Goal: Transaction & Acquisition: Obtain resource

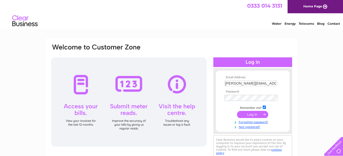
click at [256, 115] on input "submit" at bounding box center [252, 114] width 31 height 7
click at [231, 83] on input "text" at bounding box center [251, 83] width 52 height 6
type input "[PERSON_NAME][EMAIL_ADDRESS][DOMAIN_NAME]"
click at [255, 113] on input "submit" at bounding box center [252, 114] width 31 height 7
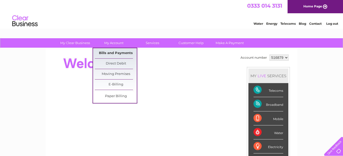
click at [114, 53] on link "Bills and Payments" at bounding box center [116, 53] width 42 height 10
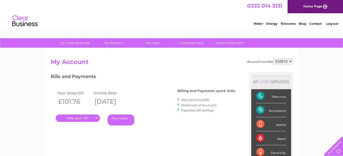
click at [194, 106] on link "Statement of Accounts" at bounding box center [199, 105] width 36 height 4
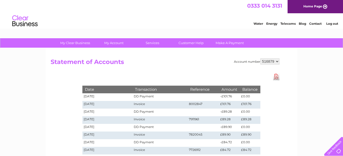
click at [194, 106] on td "8002847" at bounding box center [204, 105] width 32 height 8
click at [276, 62] on select "516879" at bounding box center [270, 61] width 19 height 6
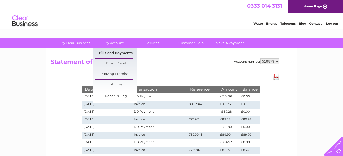
click at [116, 52] on link "Bills and Payments" at bounding box center [116, 53] width 42 height 10
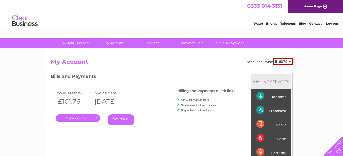
click at [77, 119] on link "." at bounding box center [78, 117] width 44 height 7
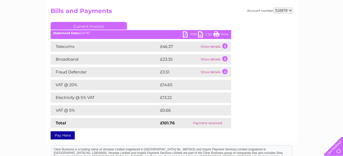
click at [225, 45] on td "Show details" at bounding box center [216, 47] width 32 height 10
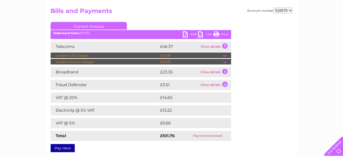
click at [225, 62] on td at bounding box center [228, 62] width 8 height 6
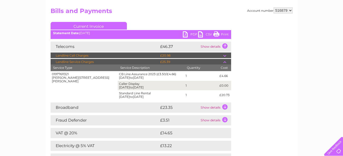
click at [226, 62] on td at bounding box center [228, 62] width 8 height 6
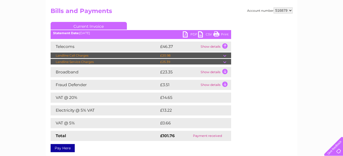
click at [224, 56] on td at bounding box center [228, 55] width 8 height 6
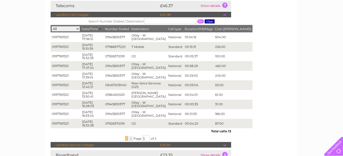
scroll to position [102, 0]
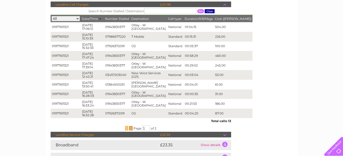
click at [131, 129] on span "2" at bounding box center [131, 128] width 4 height 5
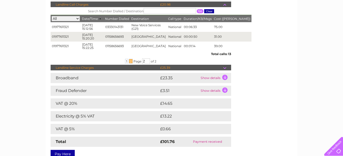
click at [225, 5] on td at bounding box center [228, 5] width 8 height 6
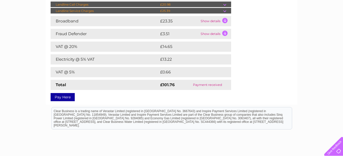
click at [243, 57] on div "Account number 516879 Bills and Payments Current Invoice PDF CSV Print" at bounding box center [172, 27] width 242 height 143
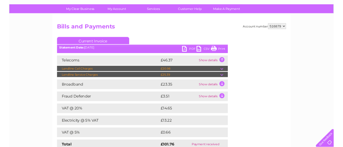
scroll to position [10, 0]
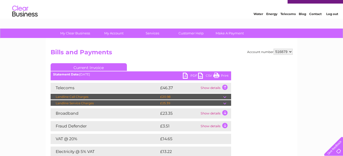
click at [185, 76] on link "PDF" at bounding box center [190, 76] width 15 height 7
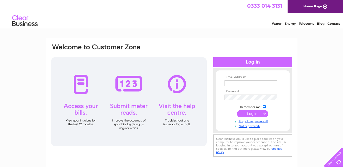
click at [281, 29] on div "Water Energy Telecoms Blog Contact" at bounding box center [171, 21] width 343 height 17
click at [315, 7] on link "Home Page" at bounding box center [316, 6] width 56 height 13
